Goal: Transaction & Acquisition: Purchase product/service

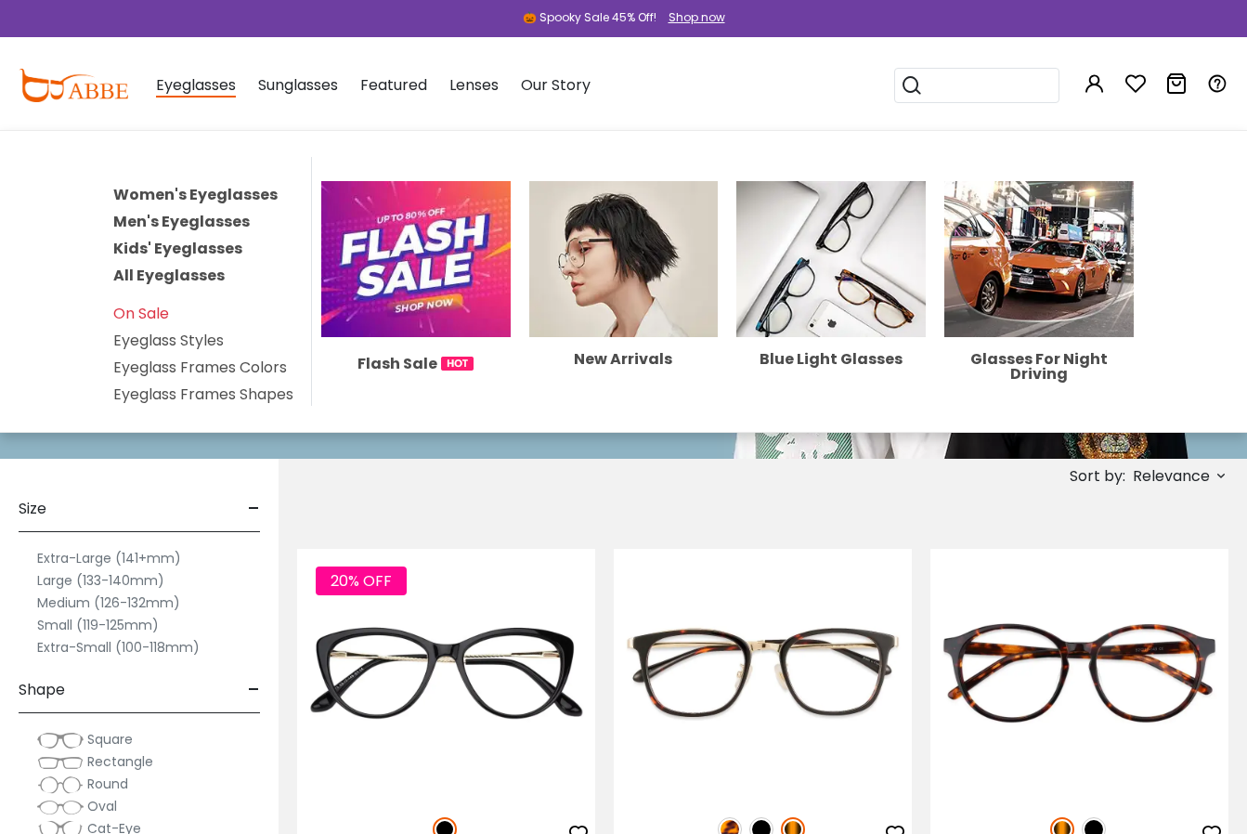
click at [176, 90] on span "Eyeglasses" at bounding box center [196, 85] width 80 height 23
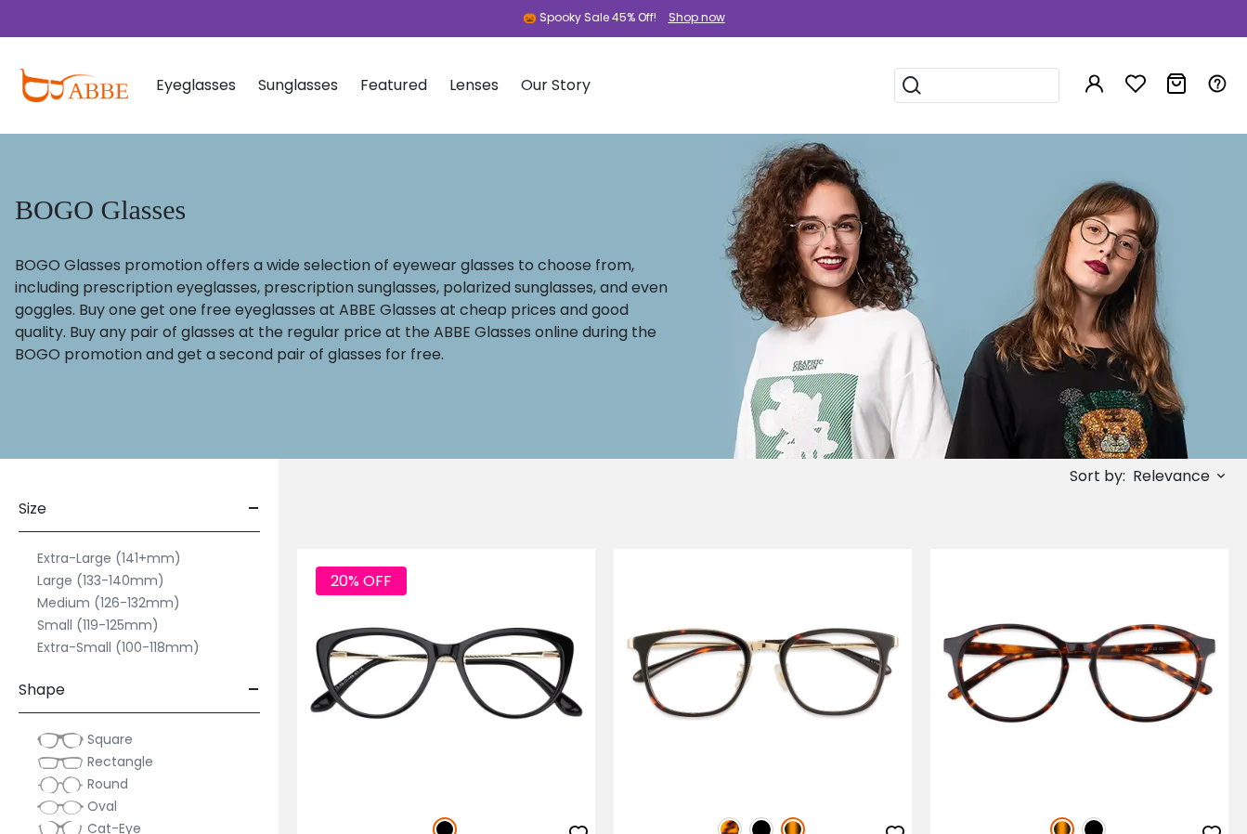
click at [185, 85] on span "Eyeglasses" at bounding box center [196, 84] width 80 height 21
click at [656, 125] on button "Later" at bounding box center [661, 120] width 84 height 46
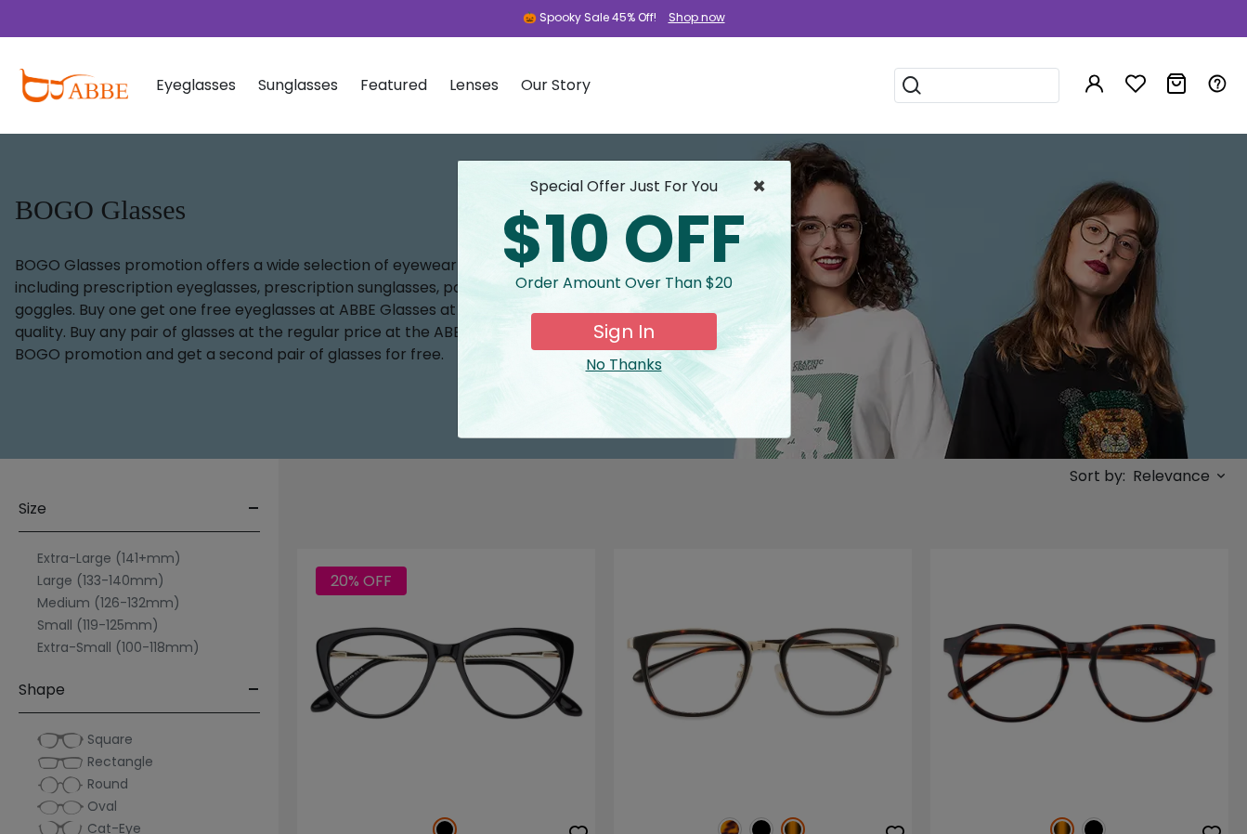
click at [761, 188] on span "×" at bounding box center [763, 187] width 23 height 22
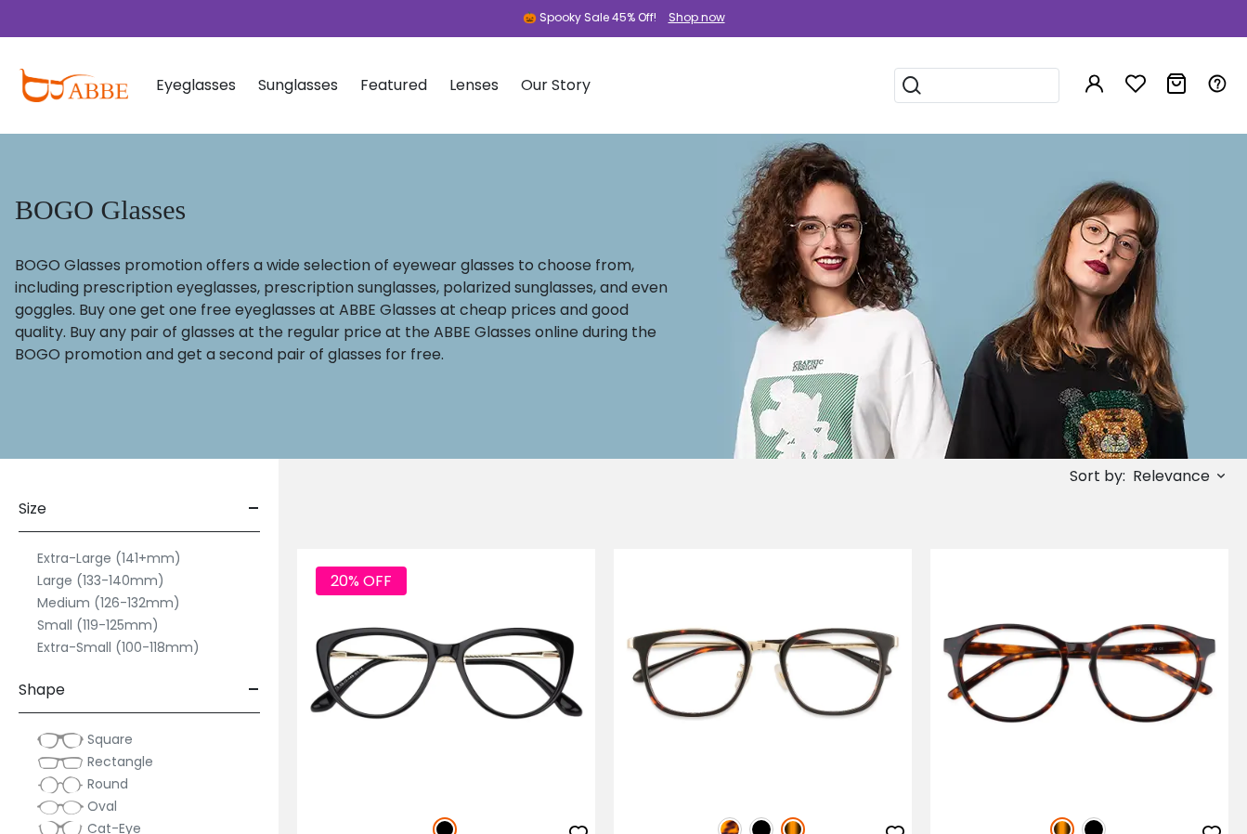
click at [92, 605] on label "Medium (126-132mm)" at bounding box center [108, 603] width 143 height 22
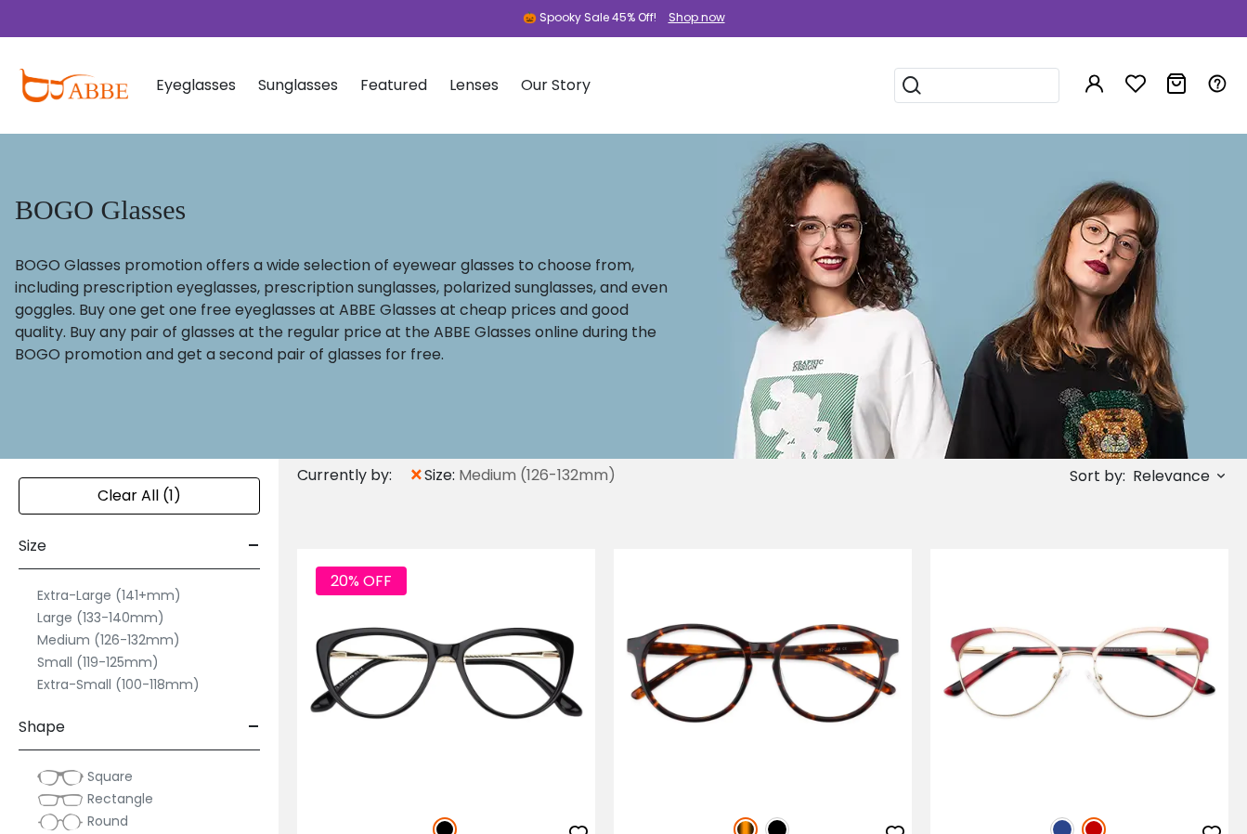
click at [108, 662] on label "Small (119-125mm)" at bounding box center [98, 662] width 122 height 22
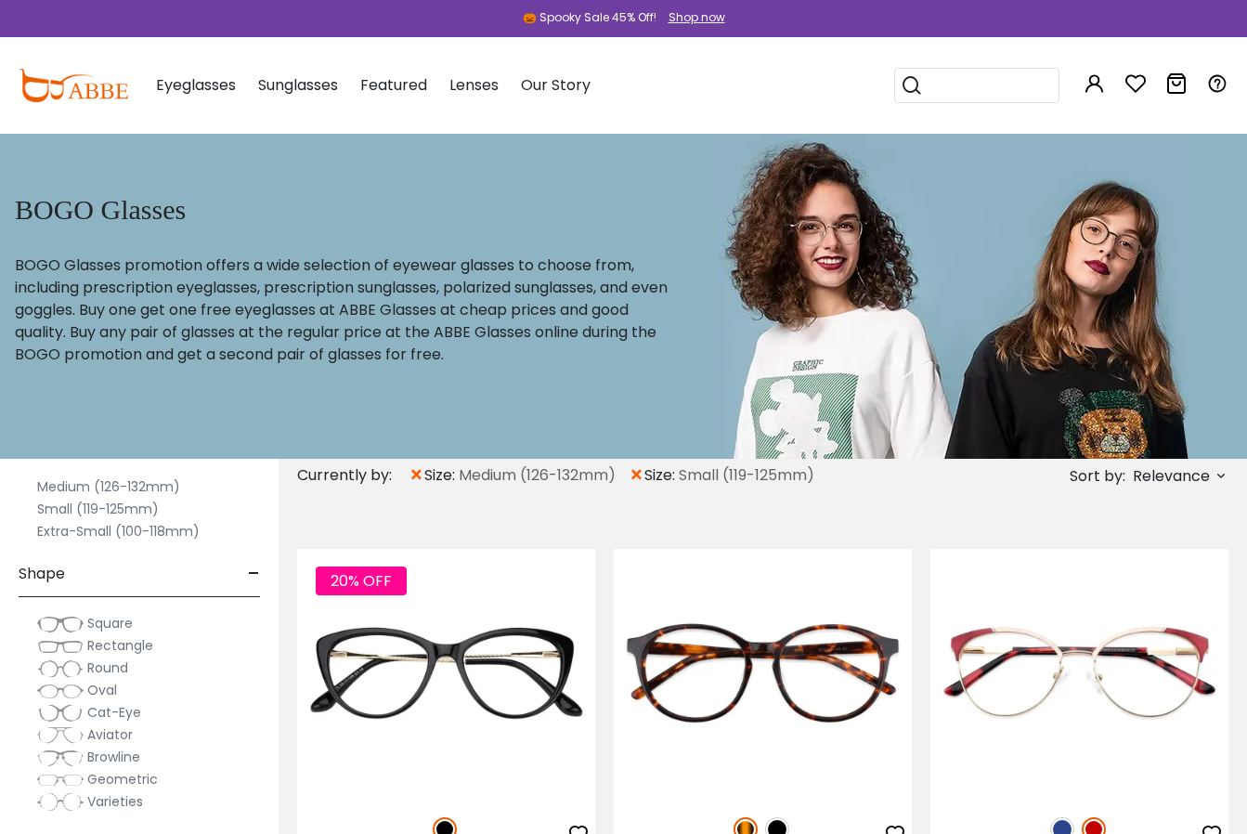
scroll to position [170, 0]
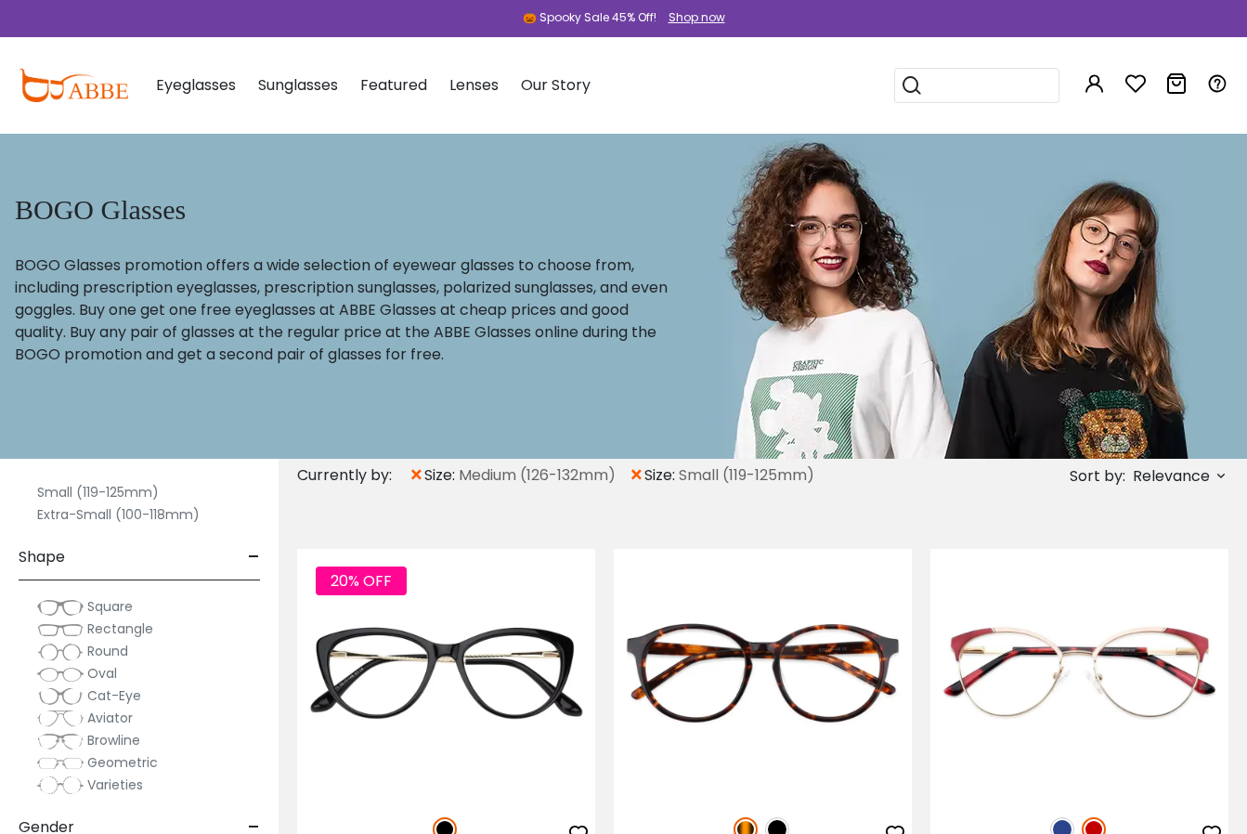
click at [94, 717] on span "Aviator" at bounding box center [110, 718] width 46 height 19
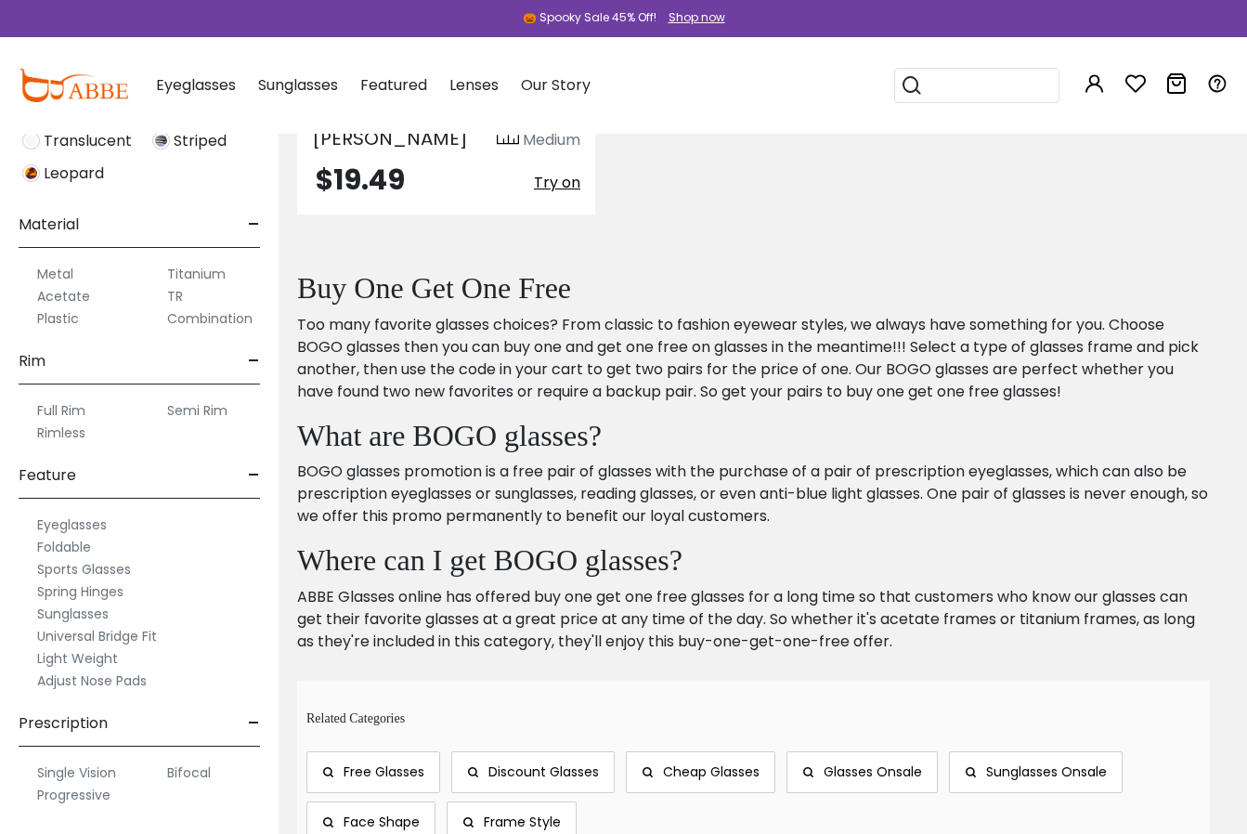
scroll to position [1282, 0]
